Goal: Task Accomplishment & Management: Complete application form

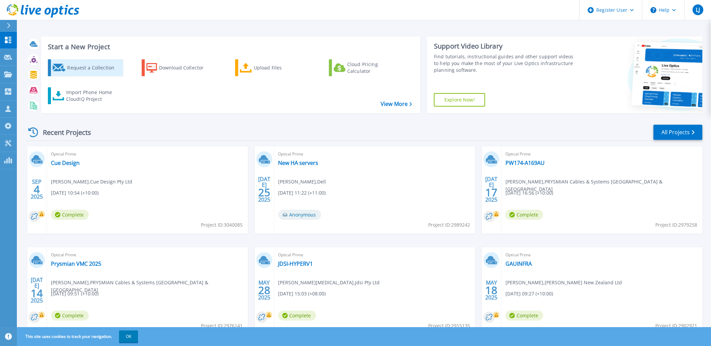
click at [85, 71] on div "Request a Collection" at bounding box center [94, 67] width 54 height 13
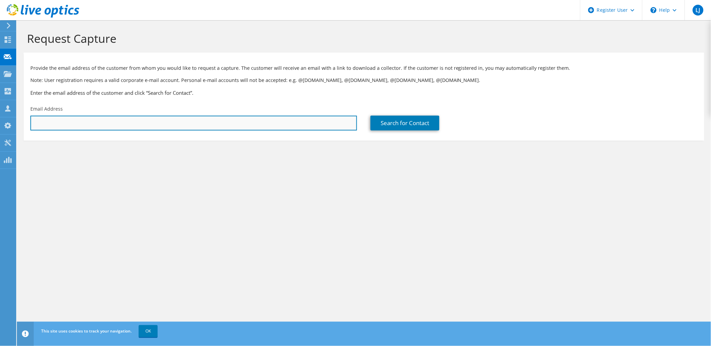
click at [163, 122] on input "text" at bounding box center [193, 123] width 326 height 15
drag, startPoint x: 169, startPoint y: 124, endPoint x: 174, endPoint y: 122, distance: 4.7
click at [169, 124] on input "text" at bounding box center [193, 123] width 326 height 15
paste input "priyanka.hemanth@isuzu.net.au"
type input "priyanka.hemanth@isuzu.net.au"
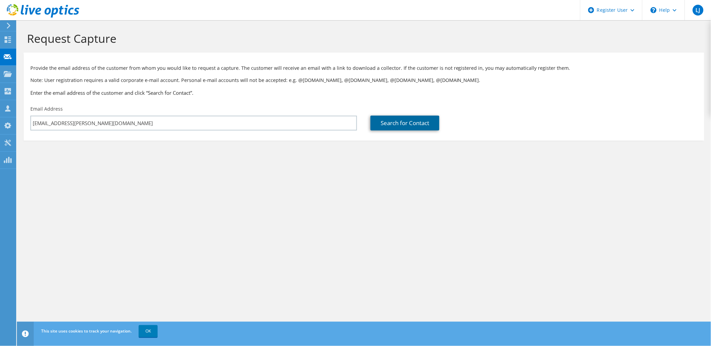
click at [397, 119] on link "Search for Contact" at bounding box center [404, 123] width 69 height 15
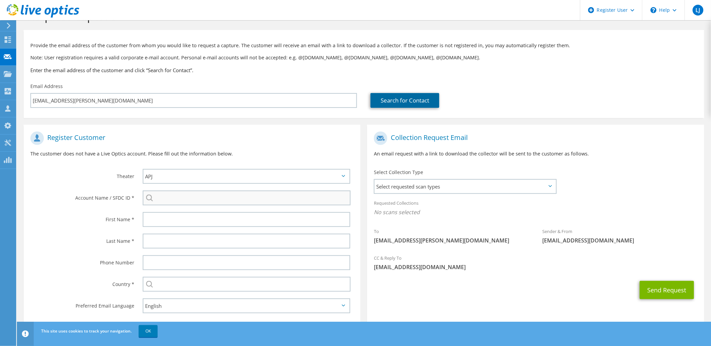
scroll to position [33, 0]
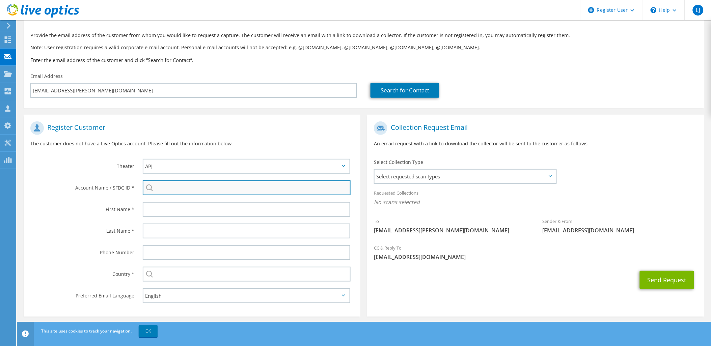
click at [185, 186] on input "search" at bounding box center [247, 187] width 208 height 15
